Goal: Task Accomplishment & Management: Use online tool/utility

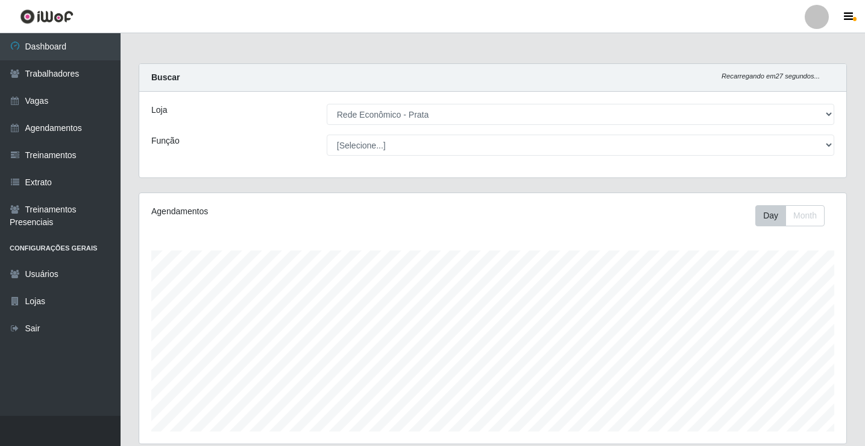
select select "192"
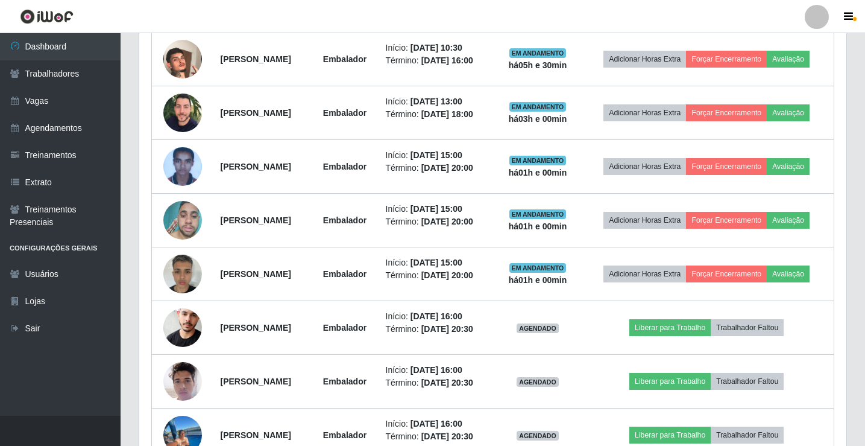
scroll to position [677, 0]
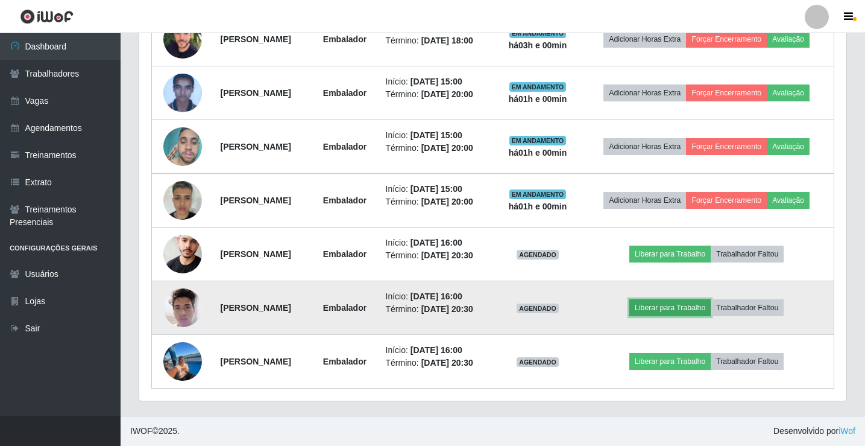
click at [693, 312] on button "Liberar para Trabalho" at bounding box center [669, 307] width 81 height 17
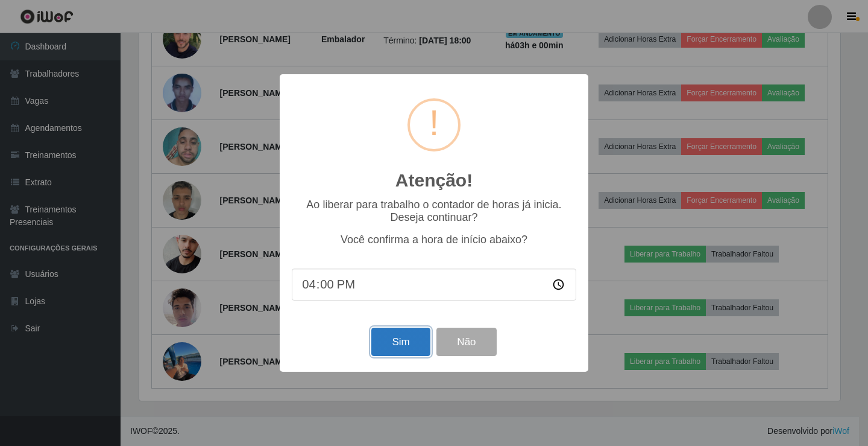
click at [383, 349] on button "Sim" at bounding box center [400, 341] width 58 height 28
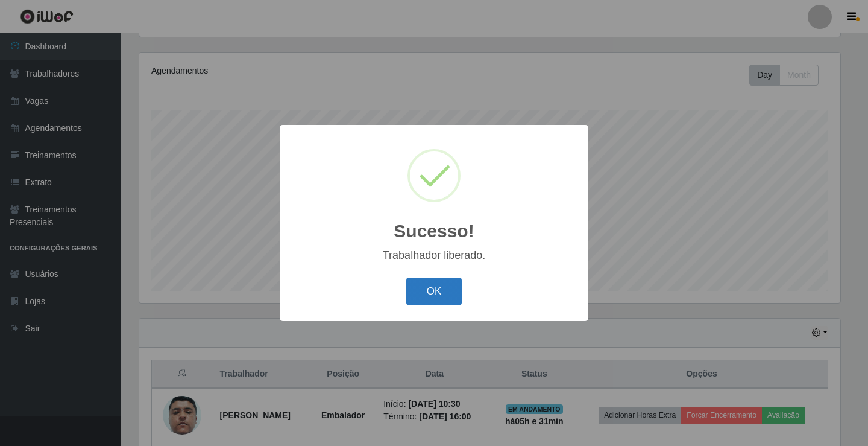
click at [419, 300] on button "OK" at bounding box center [434, 291] width 56 height 28
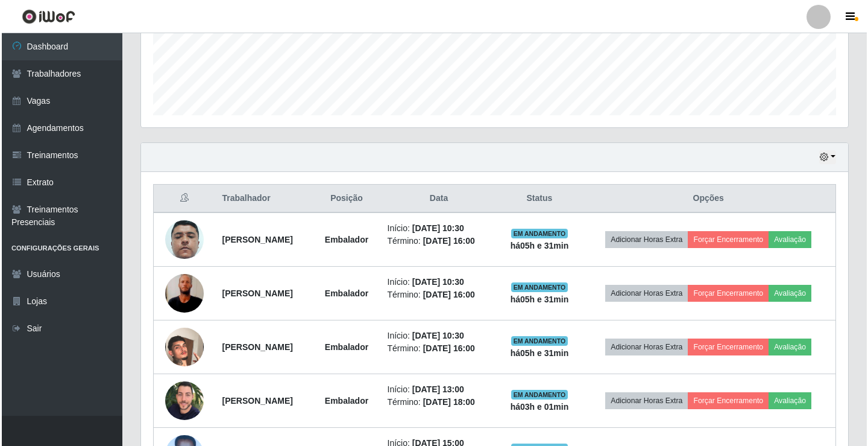
scroll to position [321, 0]
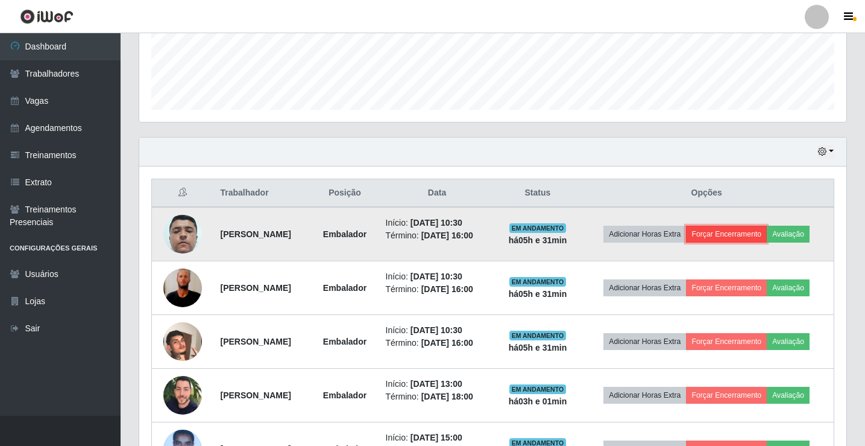
click at [755, 230] on button "Forçar Encerramento" at bounding box center [726, 233] width 81 height 17
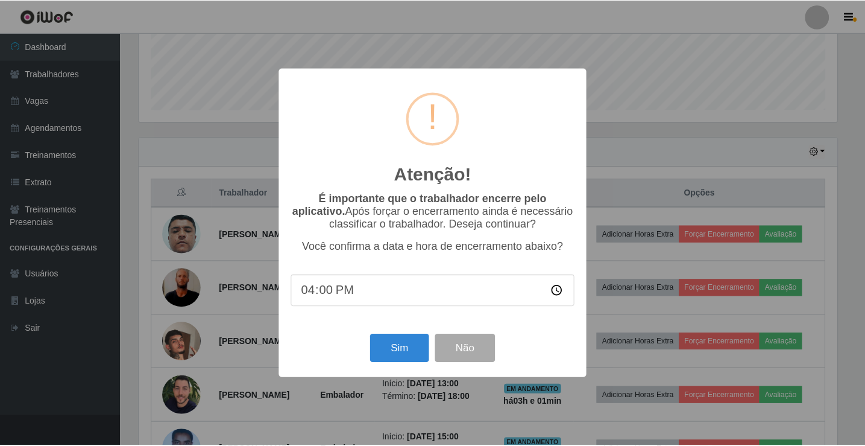
scroll to position [250, 701]
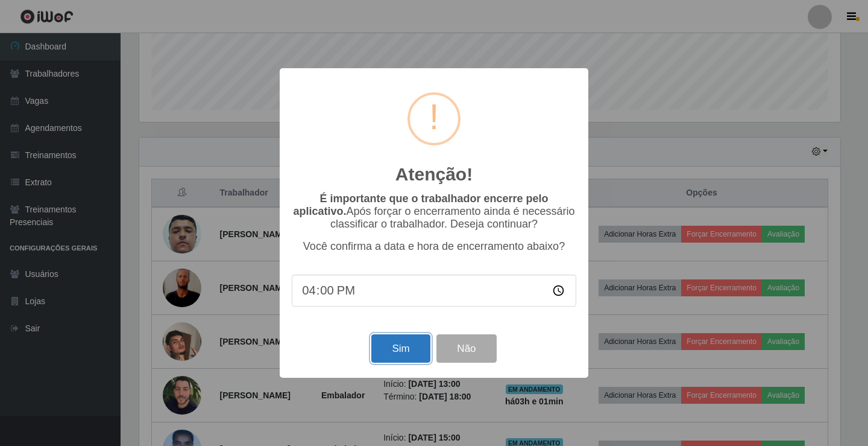
click at [394, 353] on button "Sim" at bounding box center [400, 348] width 58 height 28
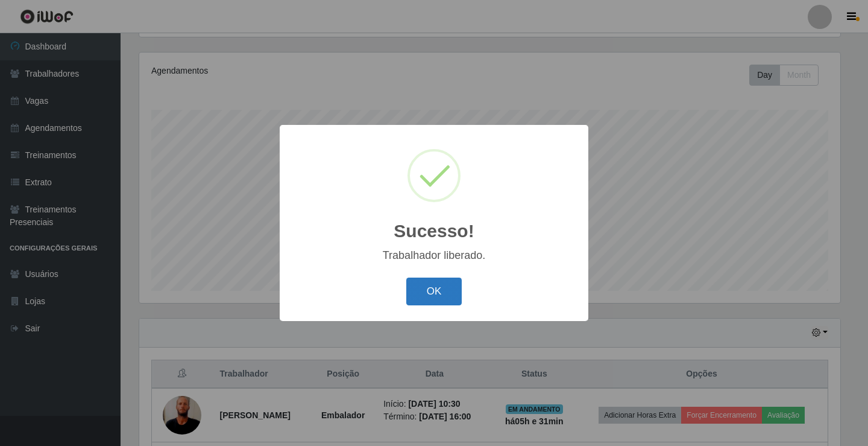
click at [456, 298] on button "OK" at bounding box center [434, 291] width 56 height 28
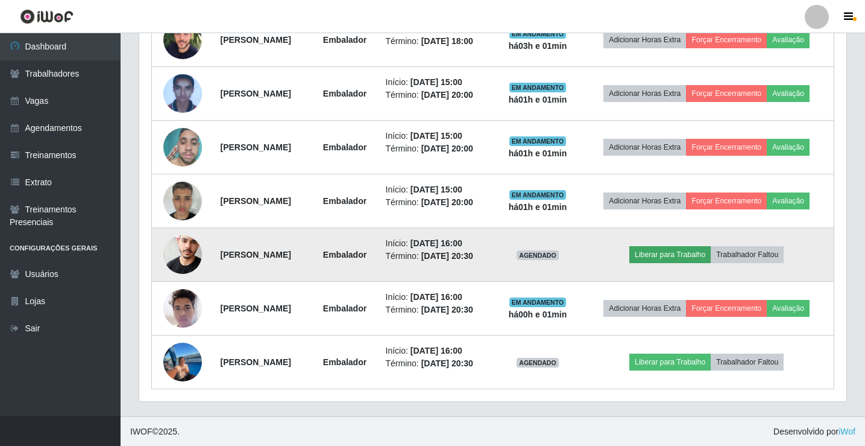
scroll to position [623, 0]
click at [672, 257] on button "Liberar para Trabalho" at bounding box center [669, 253] width 81 height 17
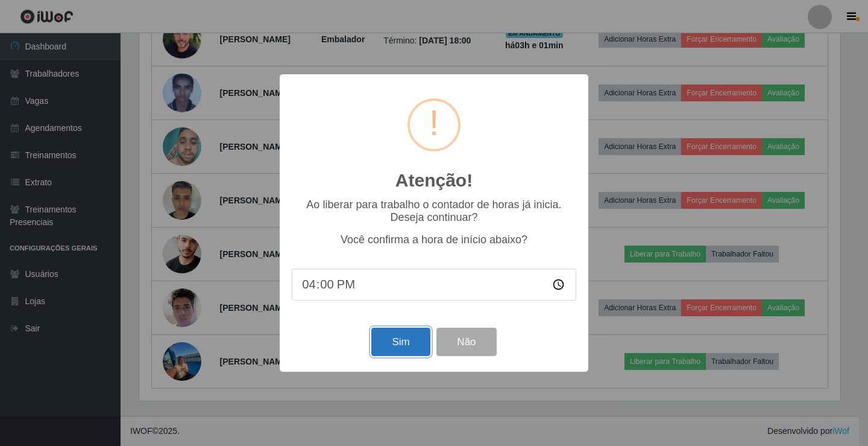
click at [397, 355] on button "Sim" at bounding box center [400, 341] width 58 height 28
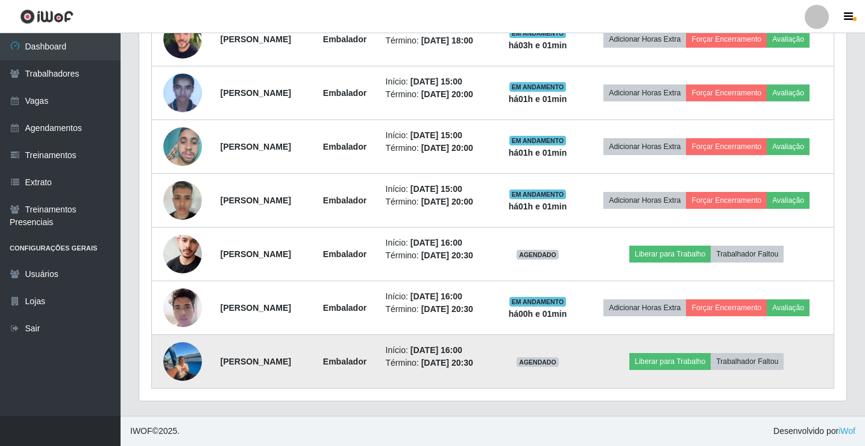
scroll to position [0, 0]
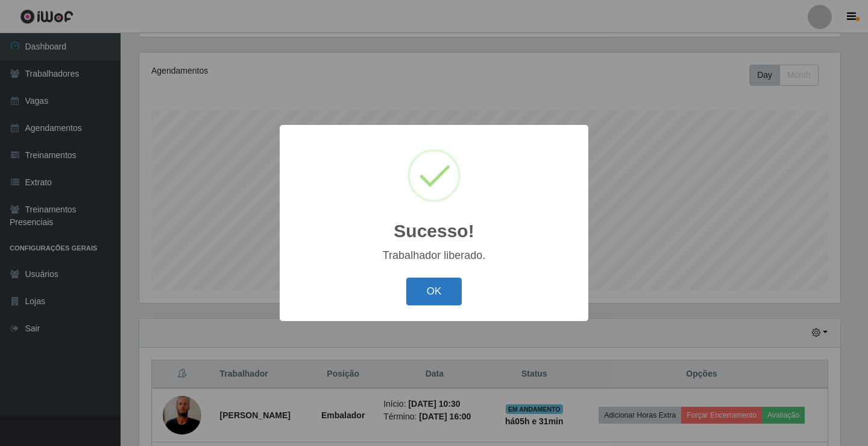
click at [442, 297] on button "OK" at bounding box center [434, 291] width 56 height 28
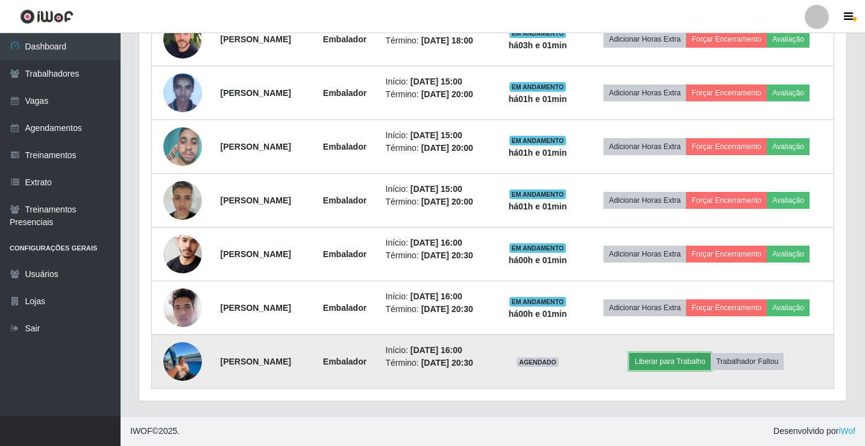
click at [671, 361] on button "Liberar para Trabalho" at bounding box center [669, 361] width 81 height 17
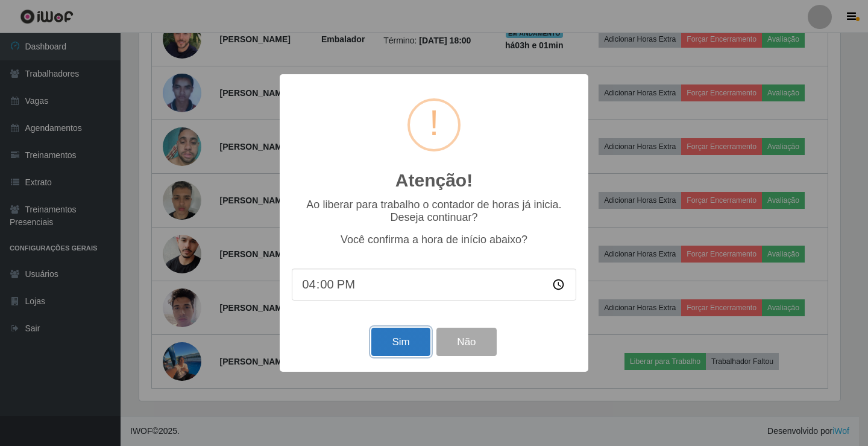
click at [412, 351] on button "Sim" at bounding box center [400, 341] width 58 height 28
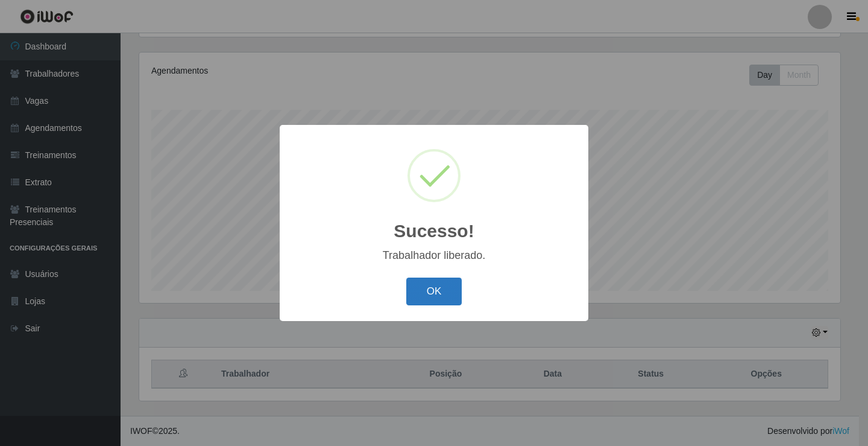
click at [442, 300] on button "OK" at bounding box center [434, 291] width 56 height 28
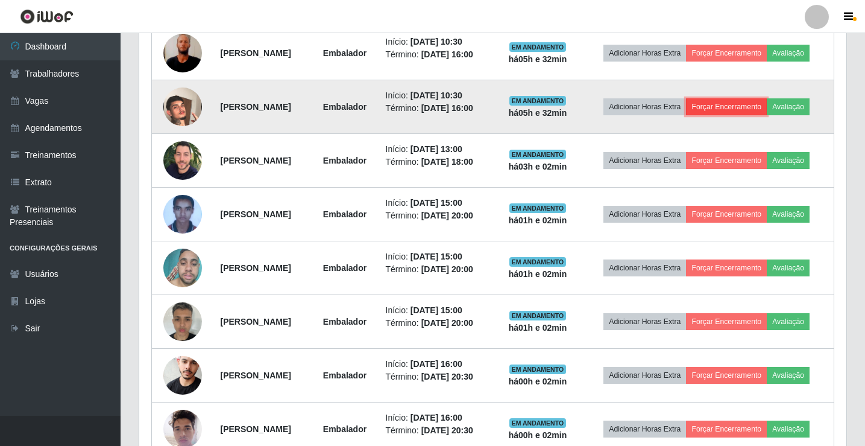
click at [728, 104] on button "Forçar Encerramento" at bounding box center [726, 106] width 81 height 17
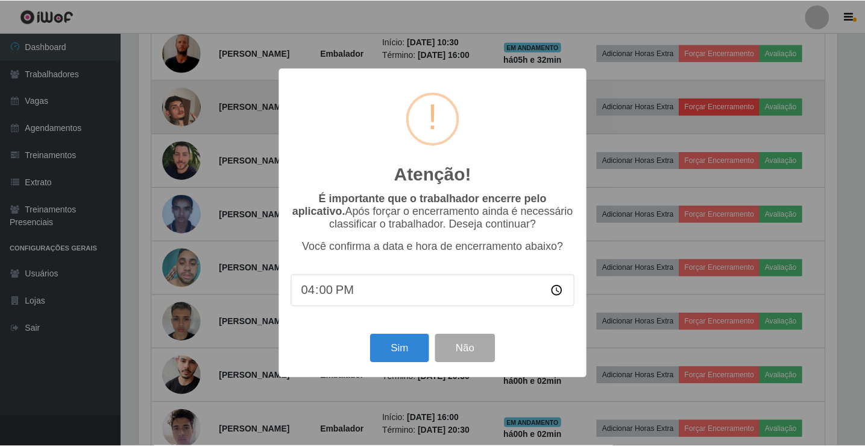
scroll to position [250, 701]
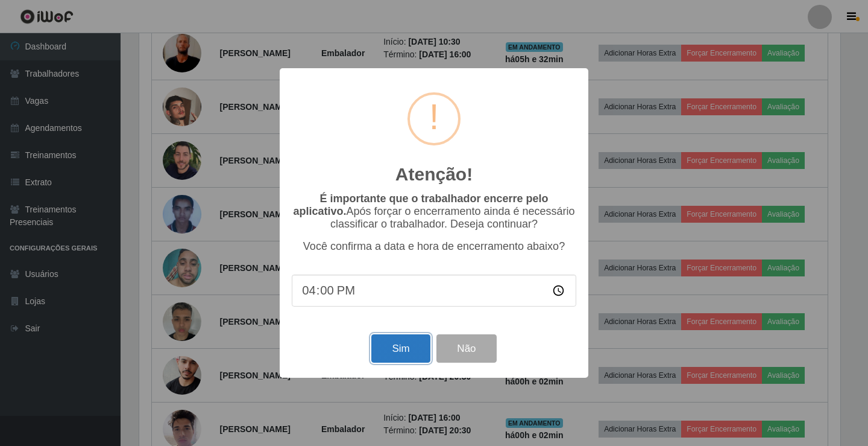
click at [416, 353] on button "Sim" at bounding box center [400, 348] width 58 height 28
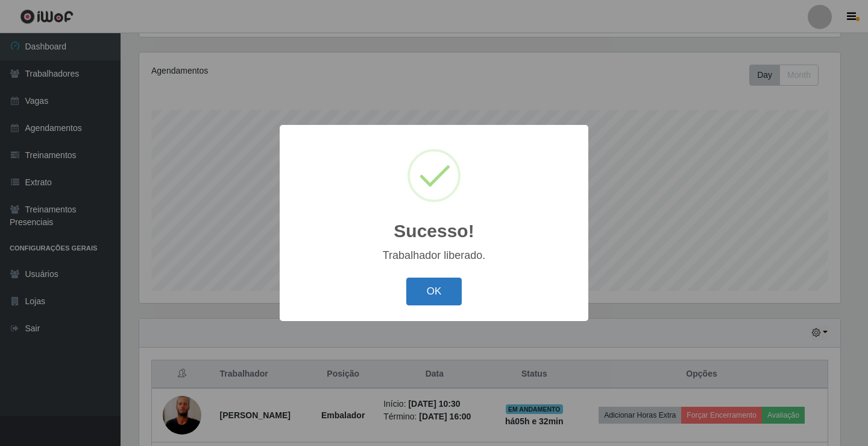
click at [419, 289] on button "OK" at bounding box center [434, 291] width 56 height 28
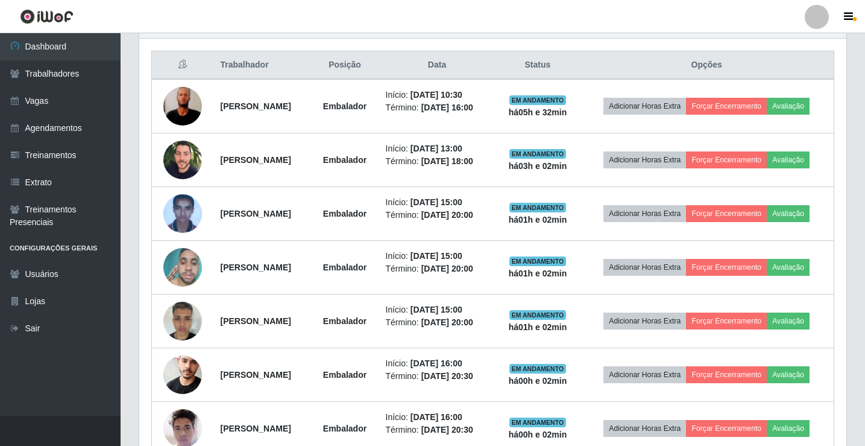
scroll to position [502, 0]
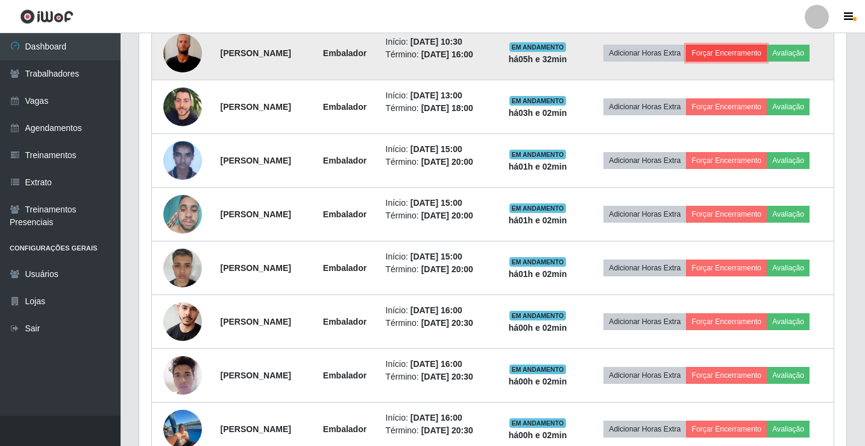
click at [751, 57] on button "Forçar Encerramento" at bounding box center [726, 53] width 81 height 17
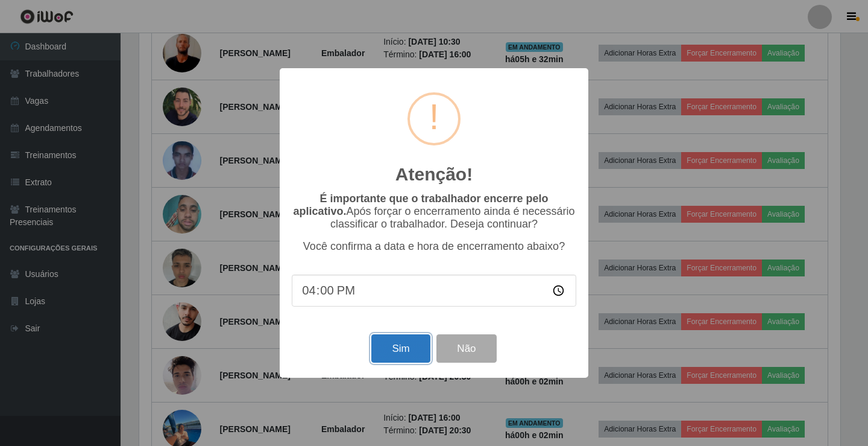
click at [412, 348] on button "Sim" at bounding box center [400, 348] width 58 height 28
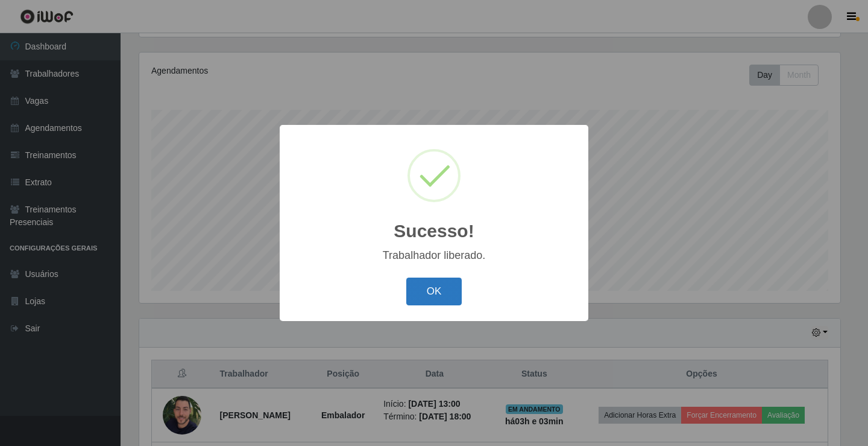
click at [433, 285] on button "OK" at bounding box center [434, 291] width 56 height 28
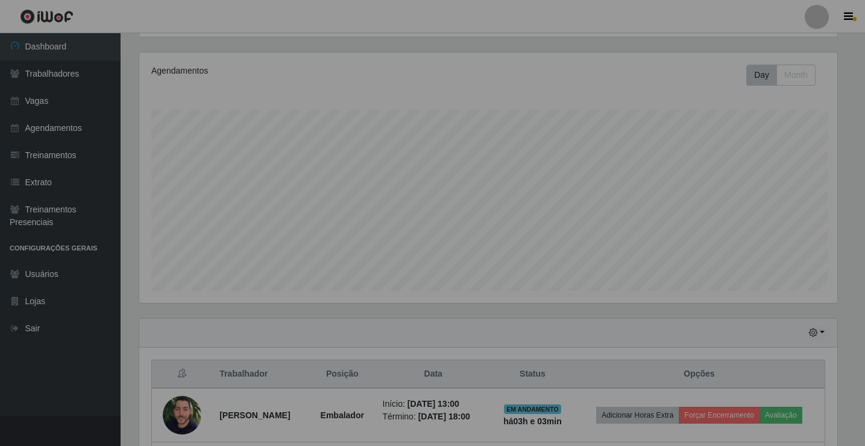
scroll to position [250, 707]
